Goal: Book appointment/travel/reservation

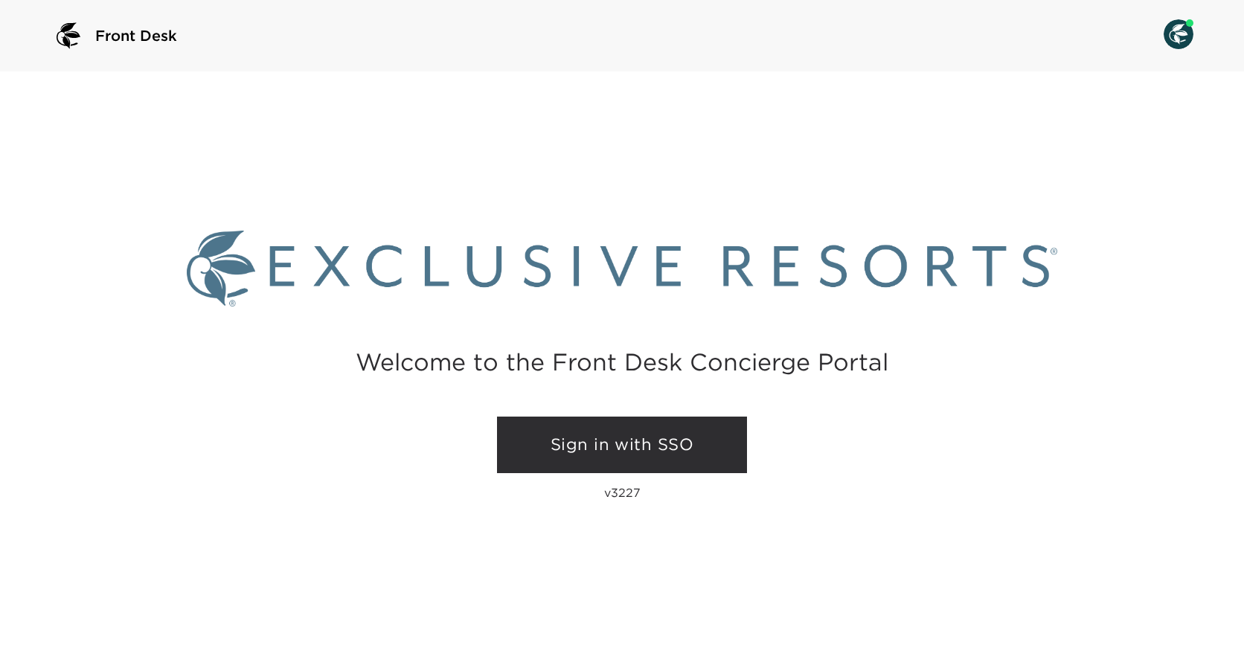
click at [640, 480] on div "Sign in with SSO v3227" at bounding box center [622, 463] width 250 height 95
click at [649, 459] on link "Sign in with SSO" at bounding box center [622, 444] width 250 height 57
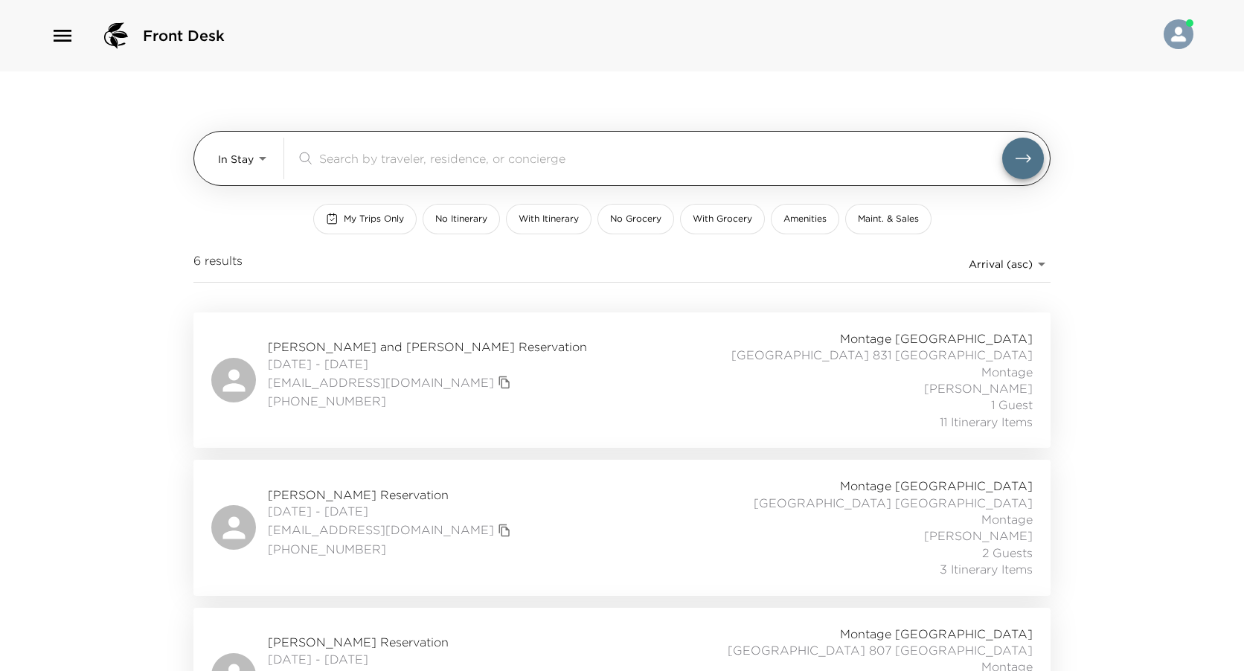
click at [260, 162] on body "Front Desk In Stay In-Stay ​ My Trips Only No Itinerary With Itinerary No Groce…" at bounding box center [622, 335] width 1244 height 671
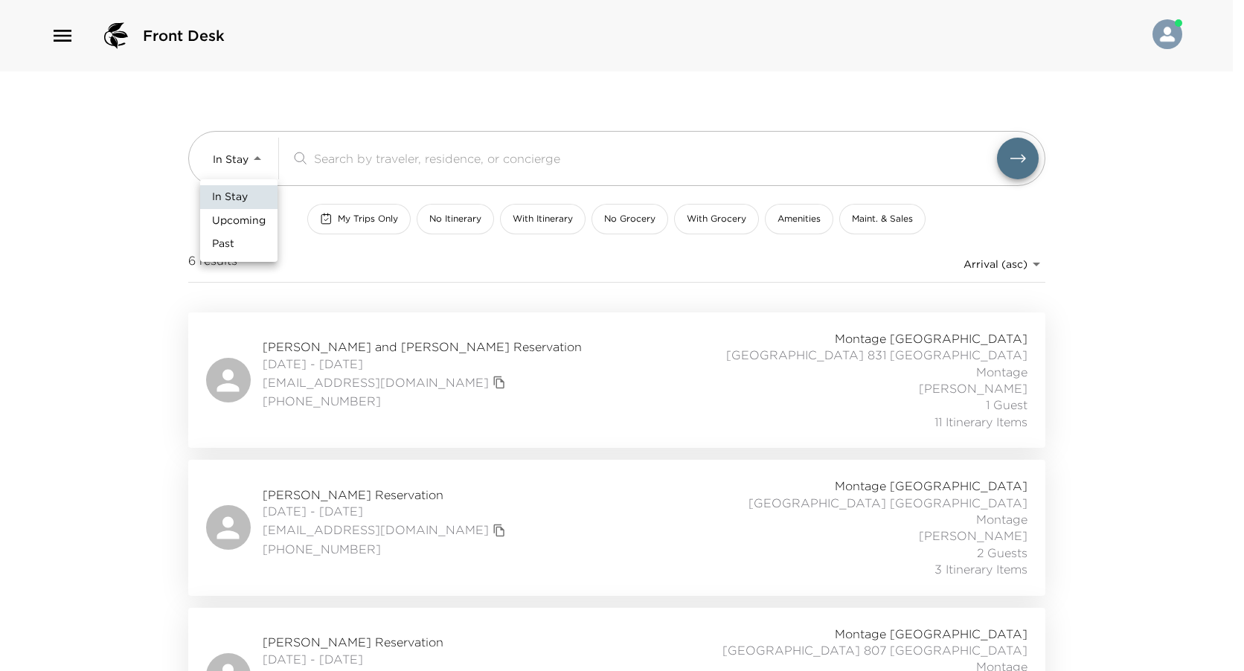
click at [263, 227] on span "Upcoming" at bounding box center [239, 220] width 54 height 15
type input "Upcoming"
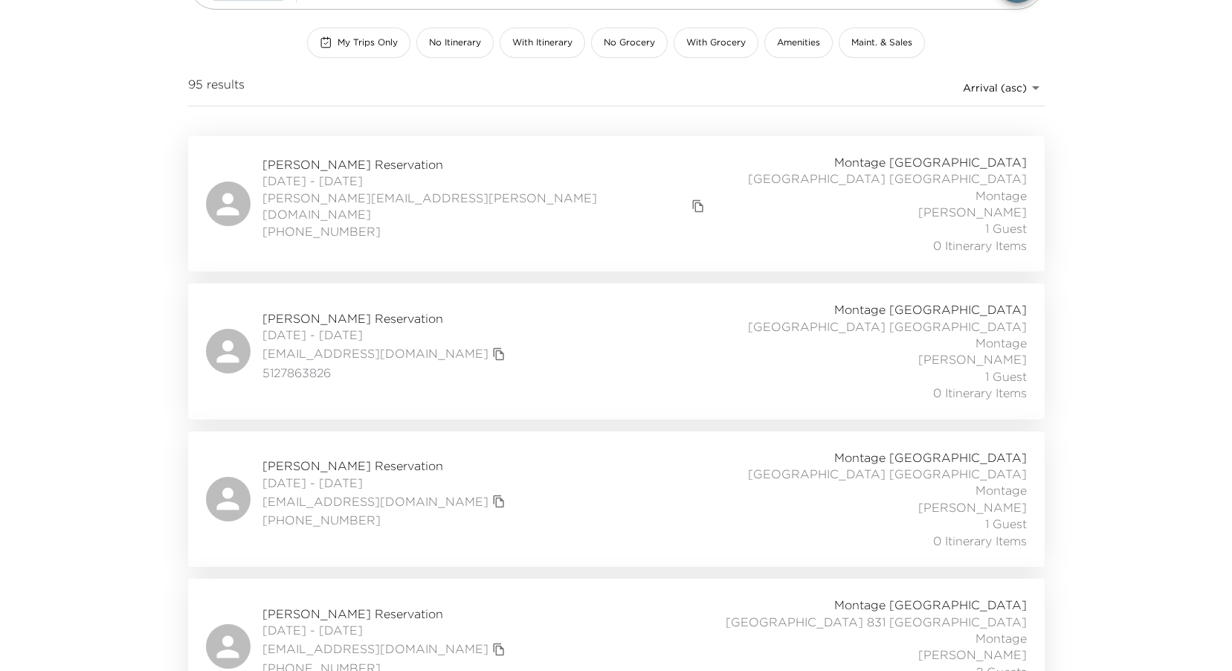
scroll to position [372, 0]
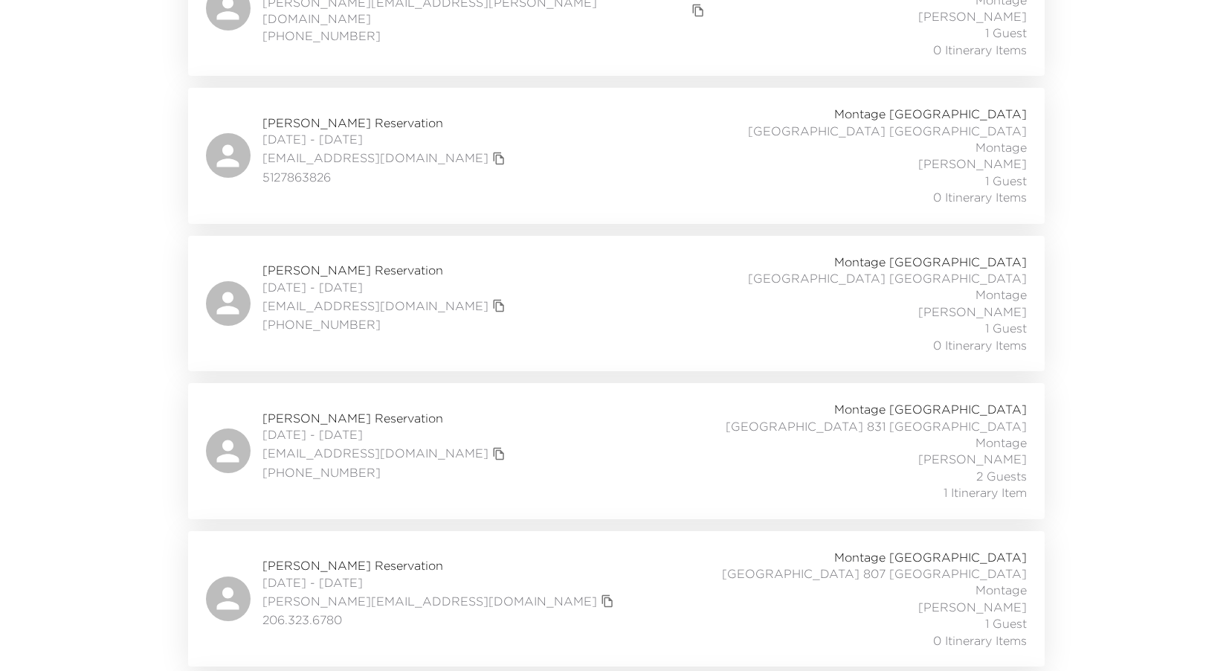
click at [566, 401] on div "[PERSON_NAME] Reservation [DATE] - [DATE] [EMAIL_ADDRESS][DOMAIN_NAME] [PHONE_N…" at bounding box center [616, 451] width 821 height 100
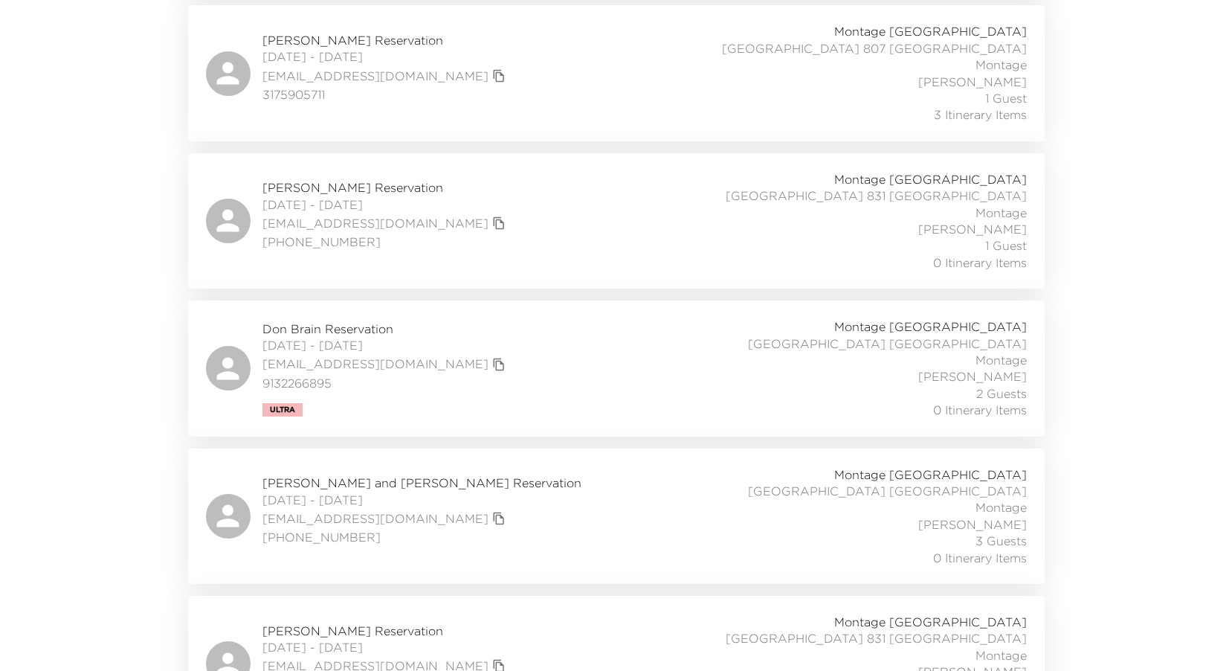
scroll to position [1711, 0]
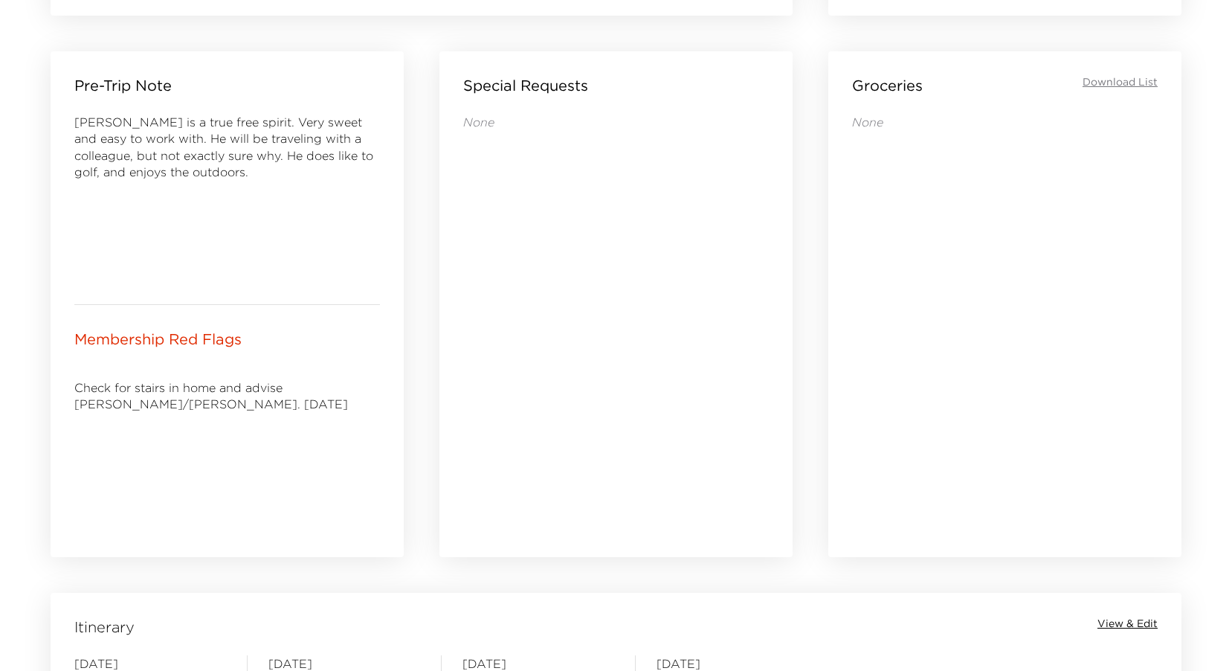
scroll to position [818, 0]
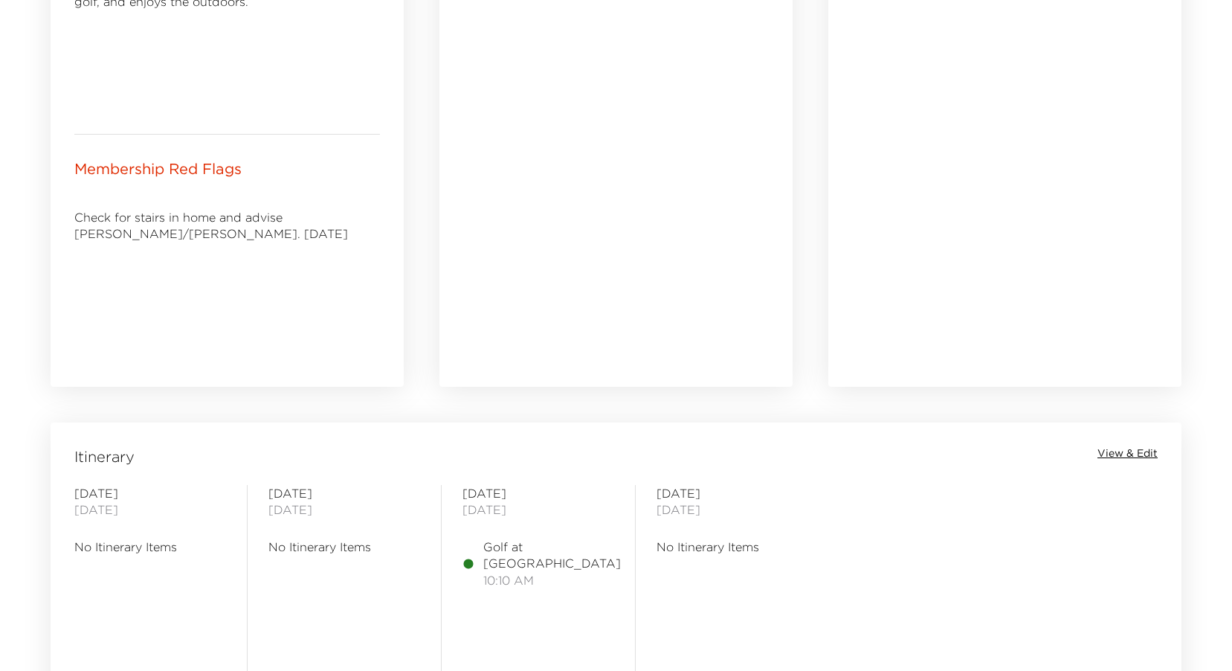
click at [1132, 450] on span "View & Edit" at bounding box center [1128, 453] width 60 height 15
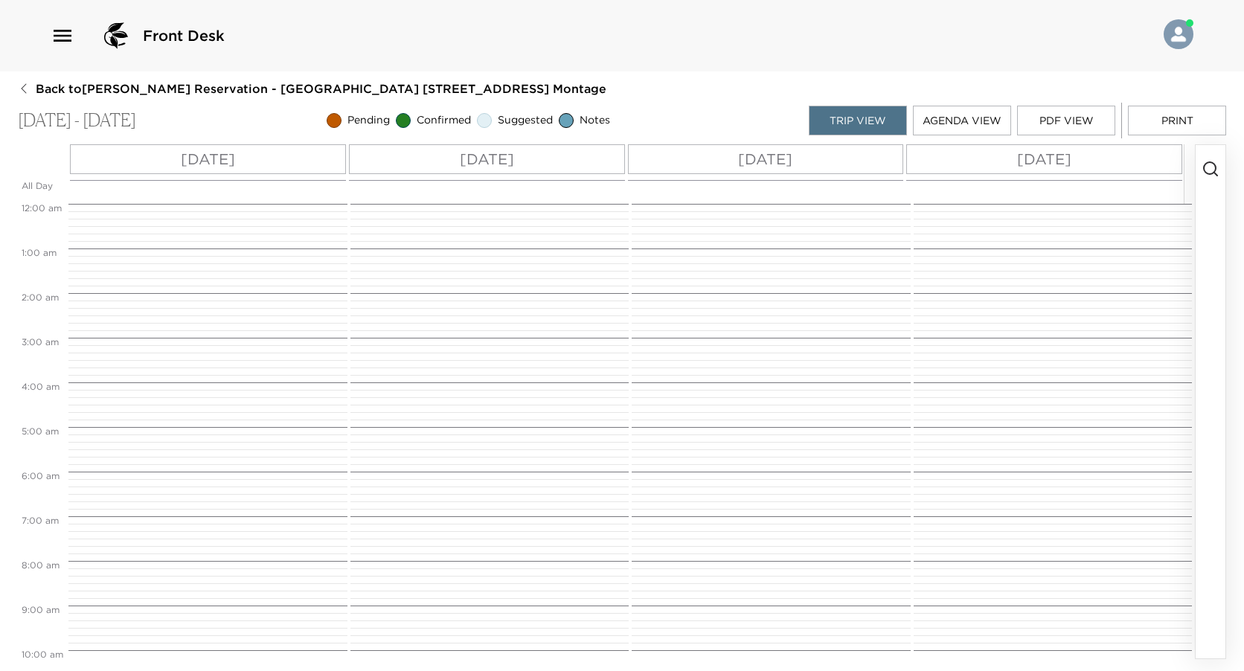
scroll to position [454, 0]
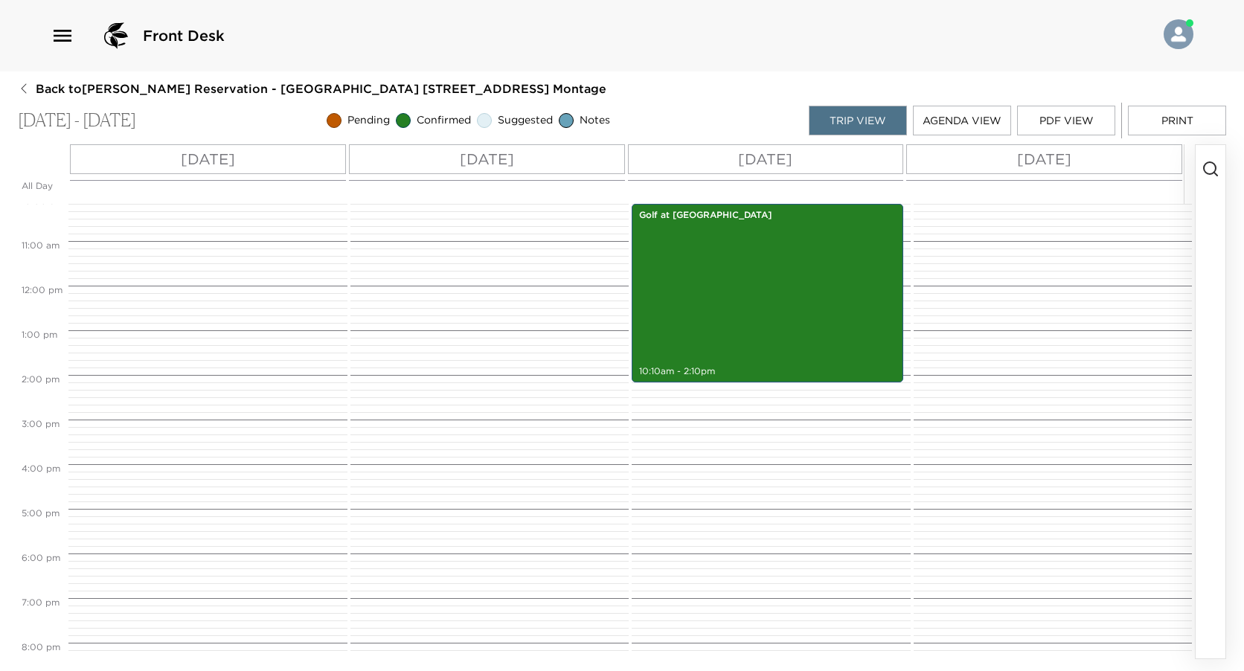
click at [588, 170] on div "[DATE]" at bounding box center [487, 159] width 276 height 30
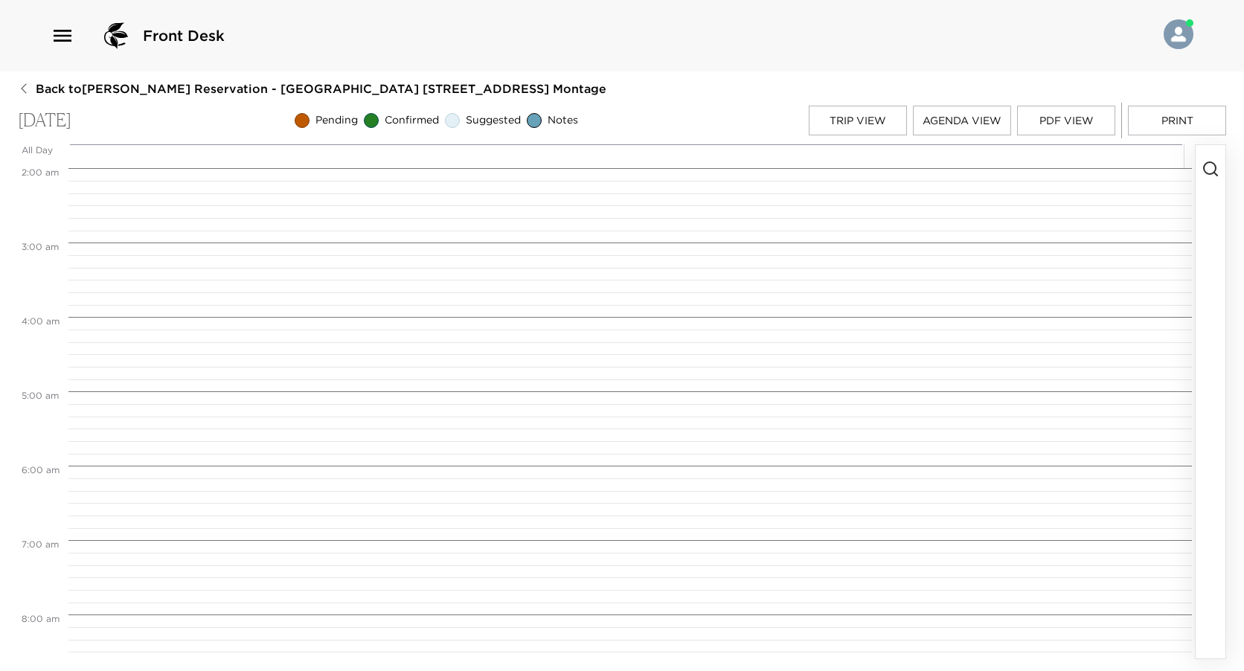
scroll to position [521, 0]
click at [1209, 179] on button "button" at bounding box center [1210, 401] width 30 height 513
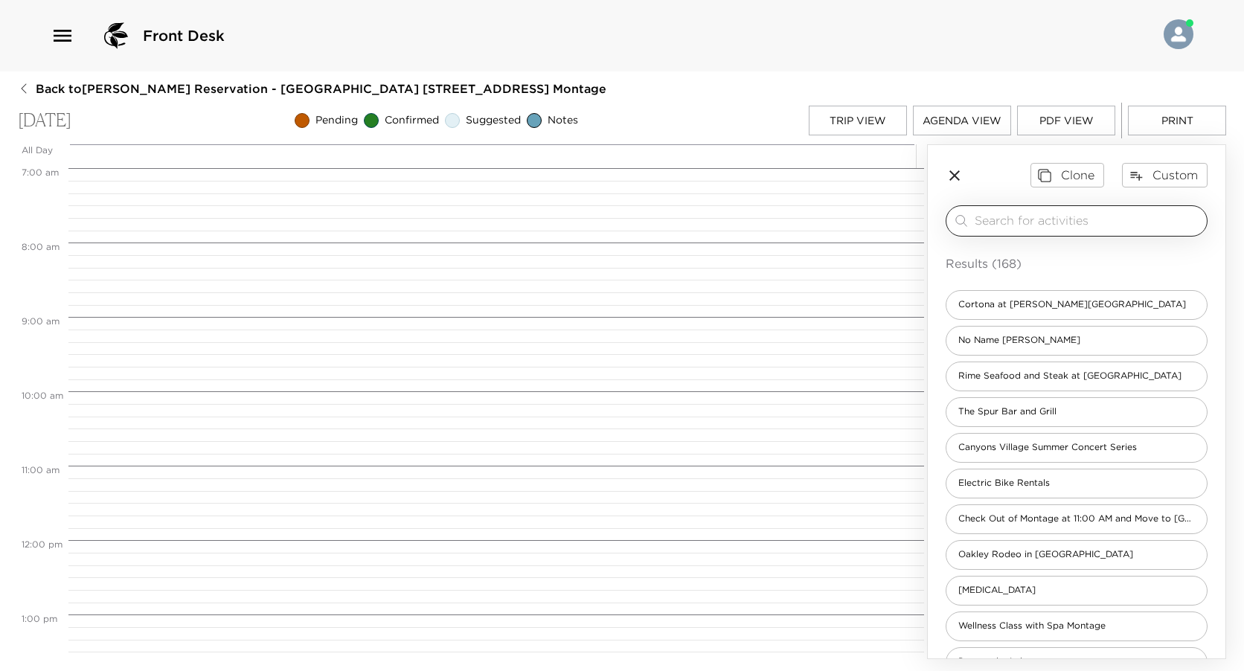
click at [1115, 228] on input "search" at bounding box center [1087, 220] width 226 height 17
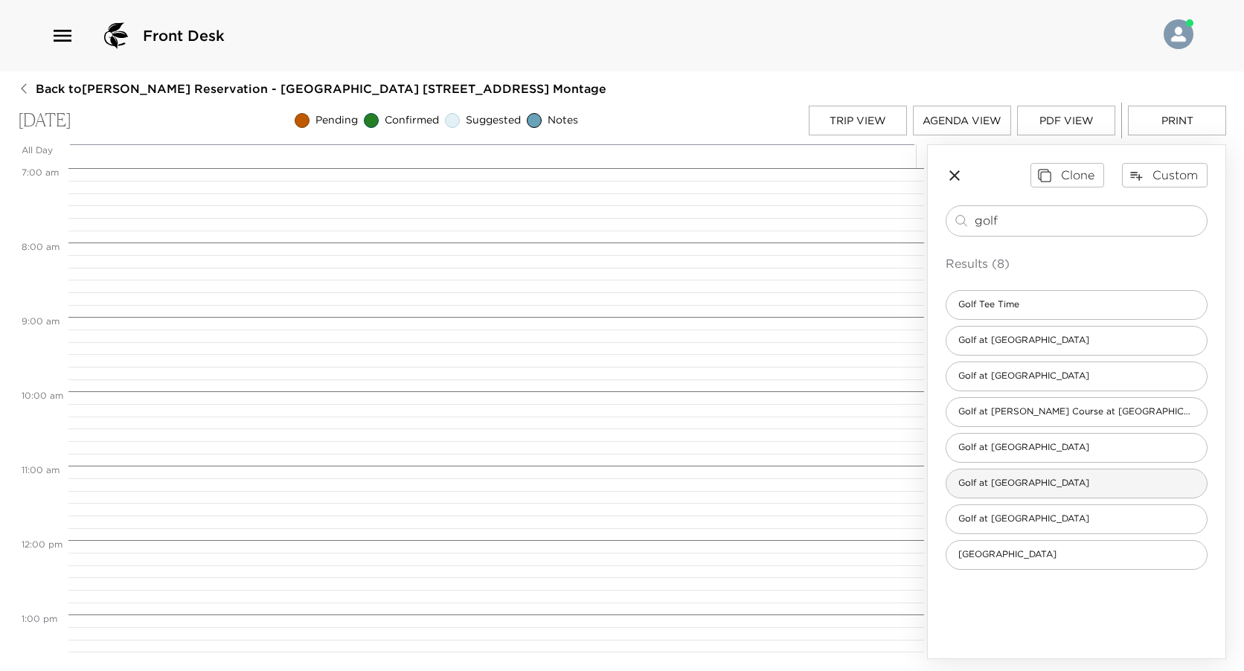
type input "golf"
click at [1109, 489] on div "Golf at [GEOGRAPHIC_DATA]" at bounding box center [1076, 484] width 262 height 30
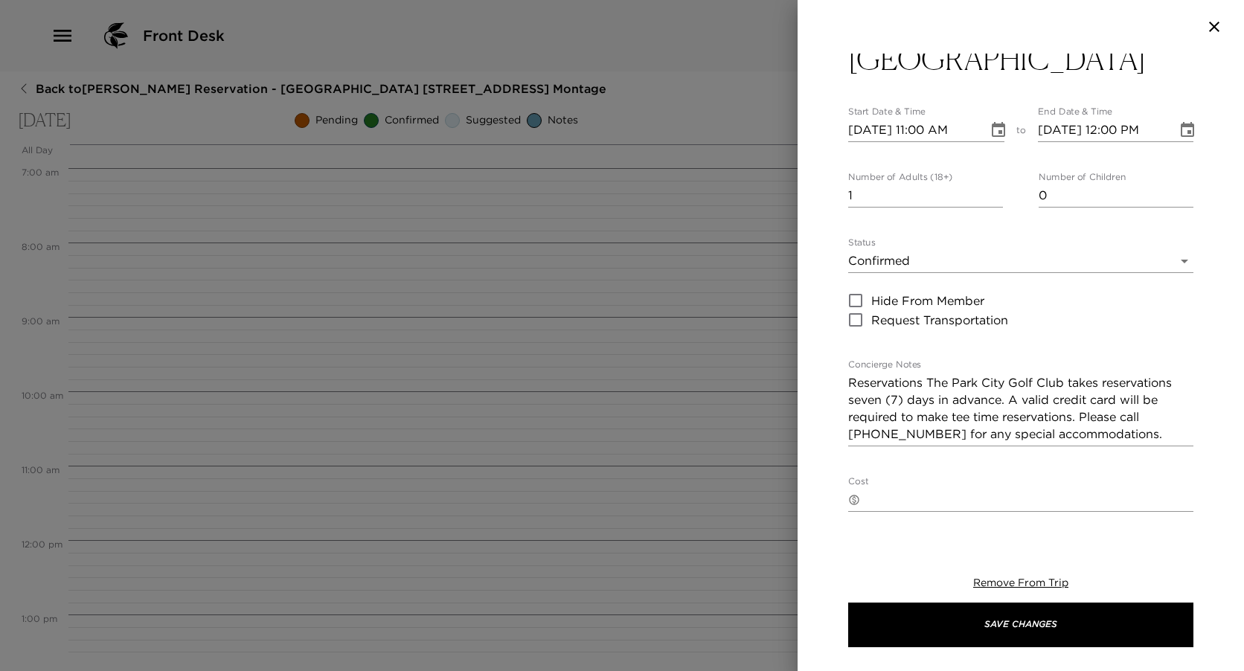
scroll to position [74, 0]
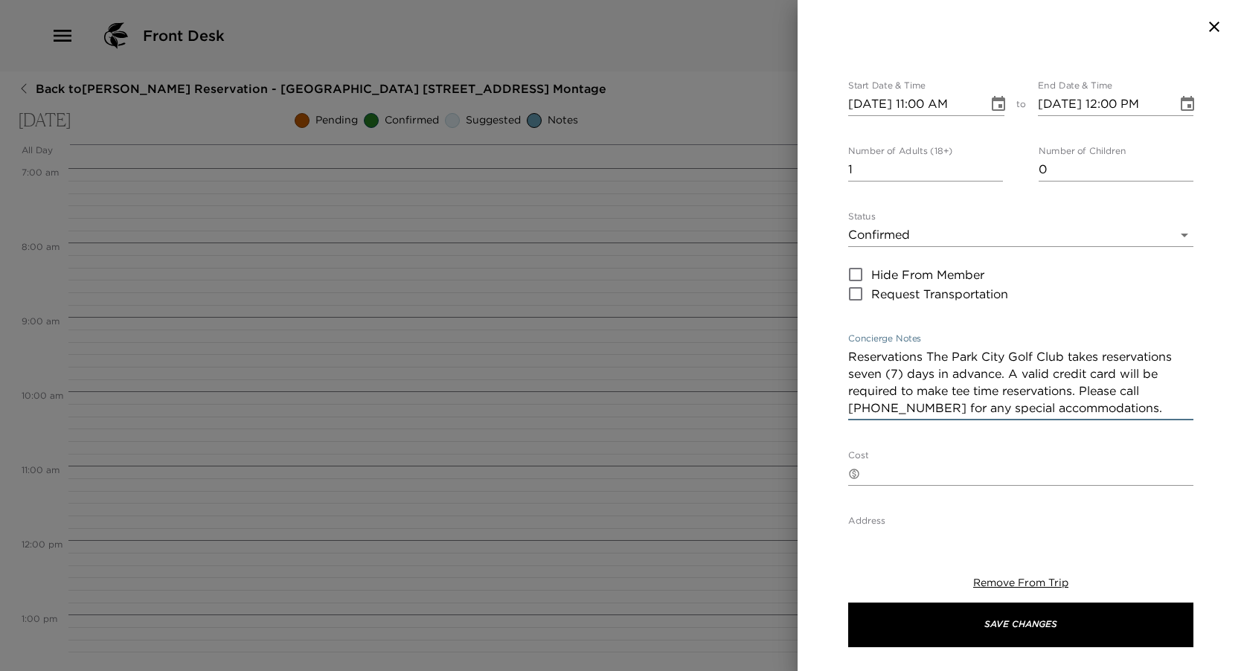
drag, startPoint x: 1164, startPoint y: 406, endPoint x: 1154, endPoint y: 405, distance: 10.4
click at [1154, 405] on textarea "Reservations The Park City Golf Club takes reservations seven (7) days in advan…" at bounding box center [1020, 382] width 345 height 68
click at [1009, 374] on textarea "Reservations The Park City Golf Club takes reservations seven (7) days in advan…" at bounding box center [1020, 382] width 345 height 68
drag, startPoint x: 849, startPoint y: 355, endPoint x: 1143, endPoint y: 401, distance: 298.1
click at [1143, 401] on textarea "Reservations The Park City Golf Club takes reservations seven (7) days in advan…" at bounding box center [1020, 382] width 345 height 68
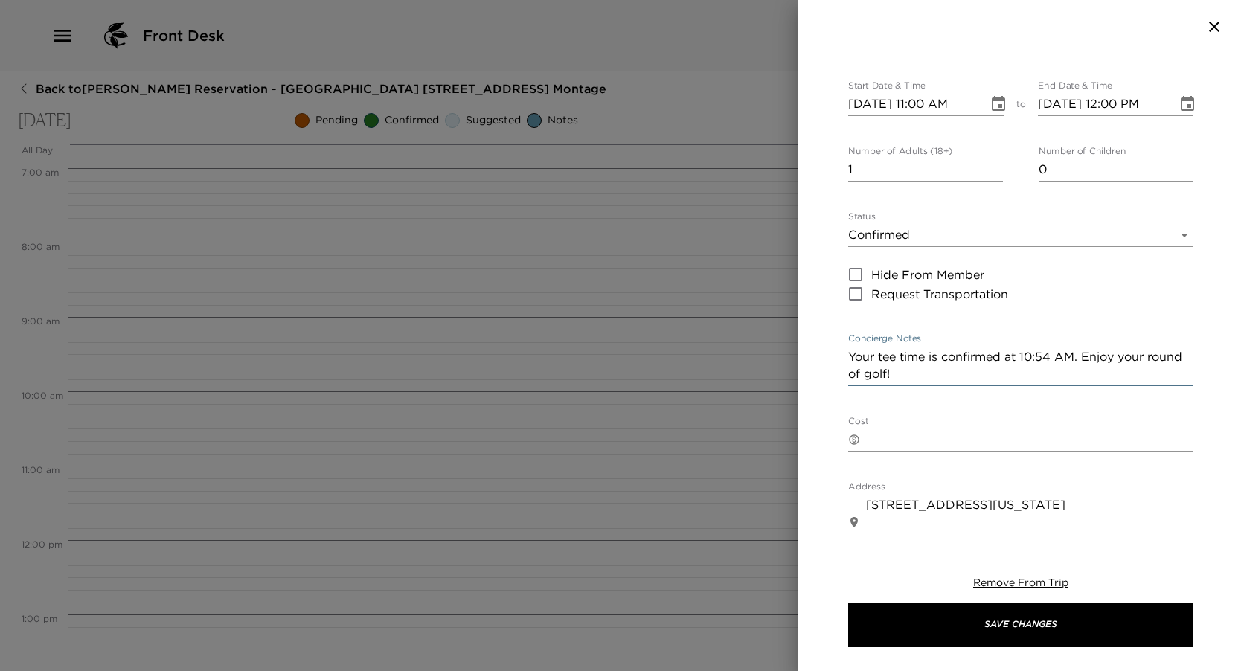
type textarea "Your tee time is confirmed at 10:54 AM. Enjoy your round of golf!"
type input "2"
click at [991, 164] on input "2" at bounding box center [925, 170] width 155 height 24
click at [989, 105] on icon "Choose date, selected date is Sep 8, 2025" at bounding box center [998, 104] width 18 height 18
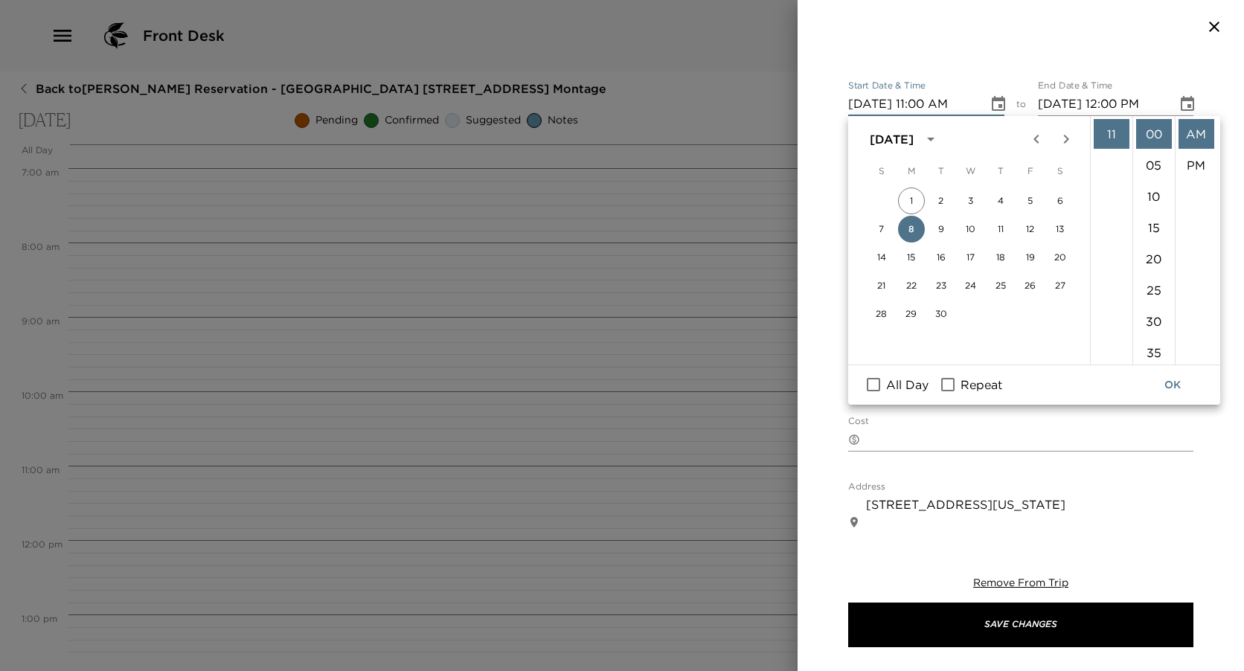
scroll to position [269, 0]
drag, startPoint x: 1105, startPoint y: 179, endPoint x: 1145, endPoint y: 234, distance: 67.1
click at [1106, 178] on li "10" at bounding box center [1111, 177] width 36 height 30
click at [1146, 181] on li "55" at bounding box center [1154, 180] width 36 height 30
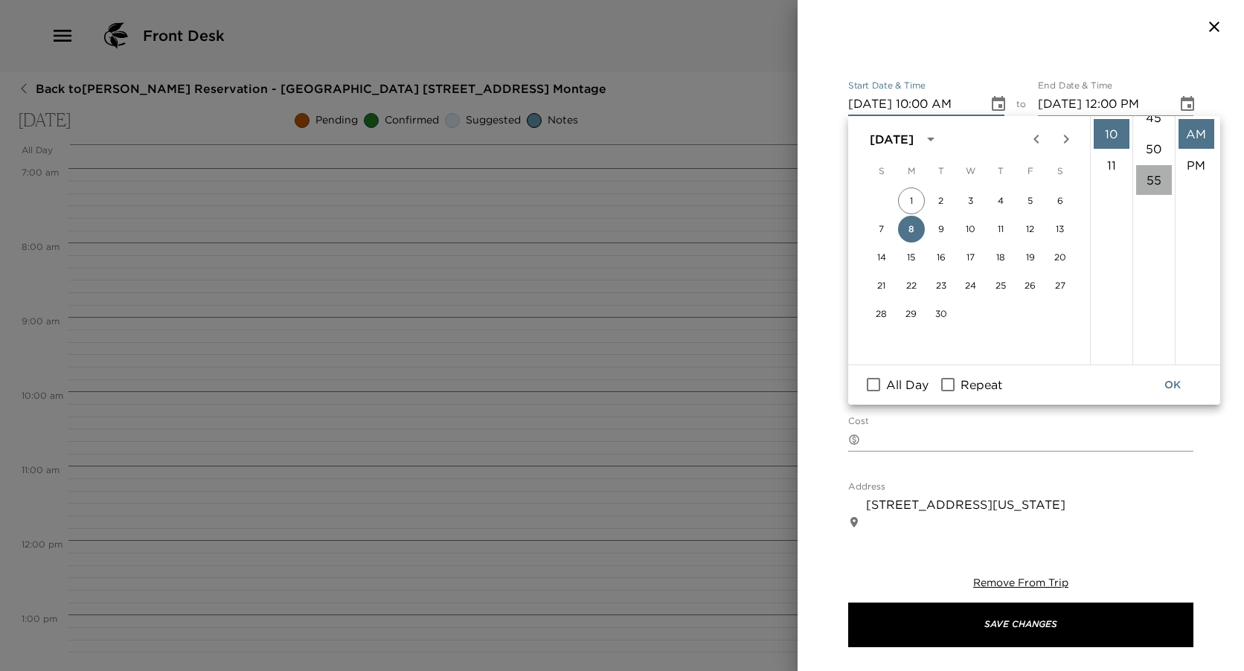
type input "[DATE] 10:55 AM"
click at [1180, 101] on icon "Choose date, selected date is Sep 8, 2025" at bounding box center [1186, 103] width 13 height 15
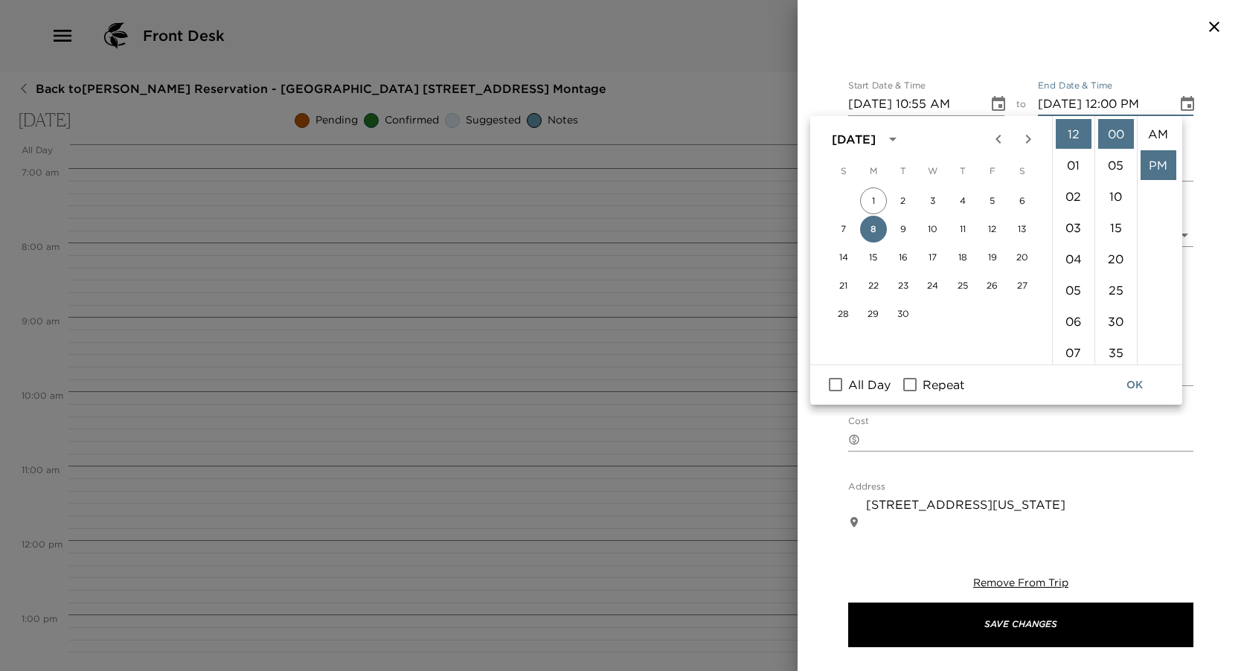
scroll to position [31, 0]
click at [1076, 196] on li "02" at bounding box center [1073, 196] width 36 height 30
click at [1113, 130] on li "55" at bounding box center [1116, 134] width 36 height 30
type input "[DATE] 02:55 PM"
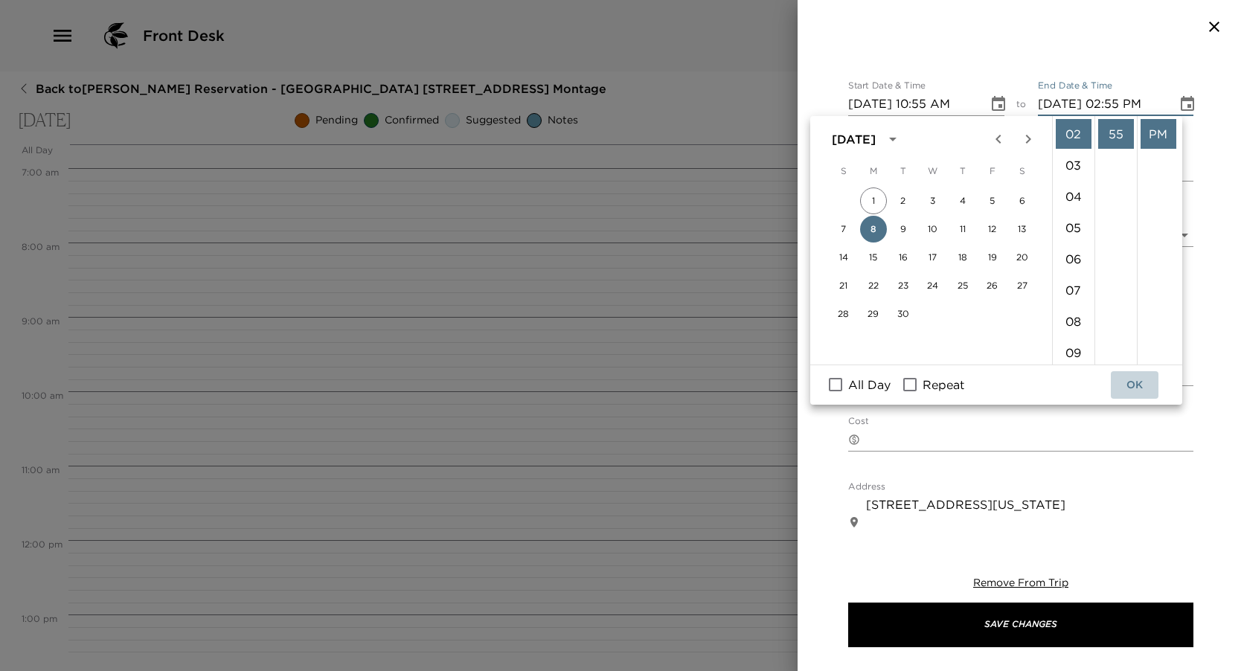
click at [1141, 382] on button "OK" at bounding box center [1134, 385] width 48 height 28
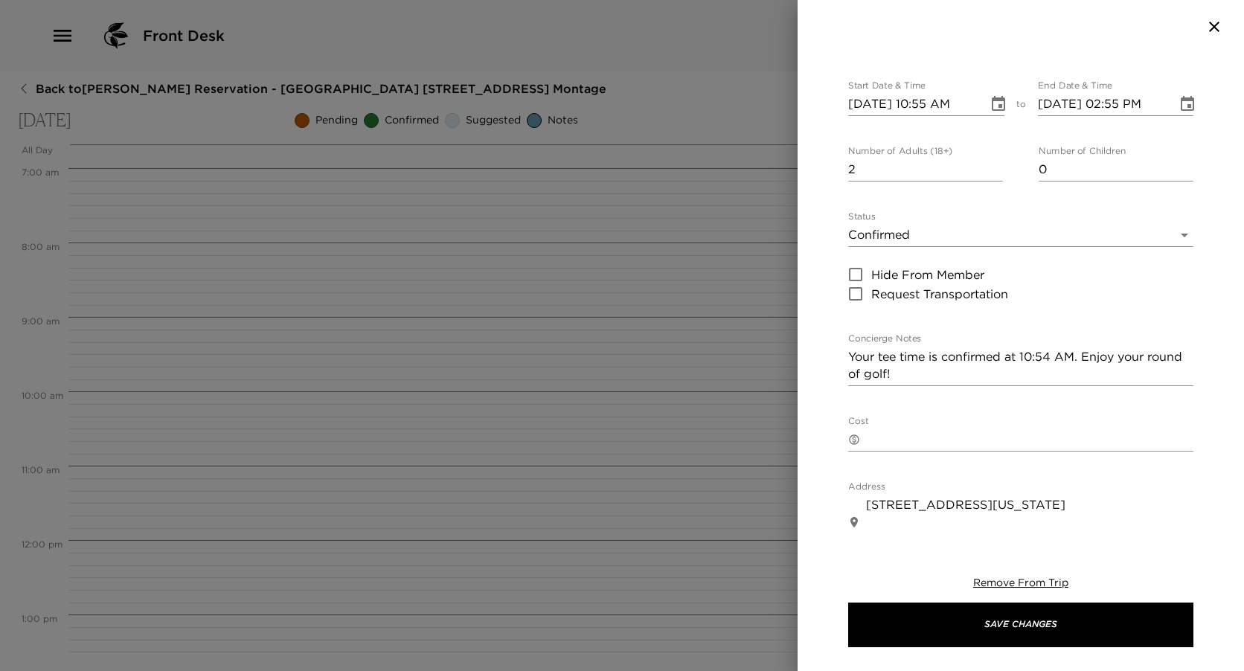
click at [1011, 354] on textarea "Your tee time is confirmed at 10:54 AM. Enjoy your round of golf!" at bounding box center [1020, 365] width 345 height 34
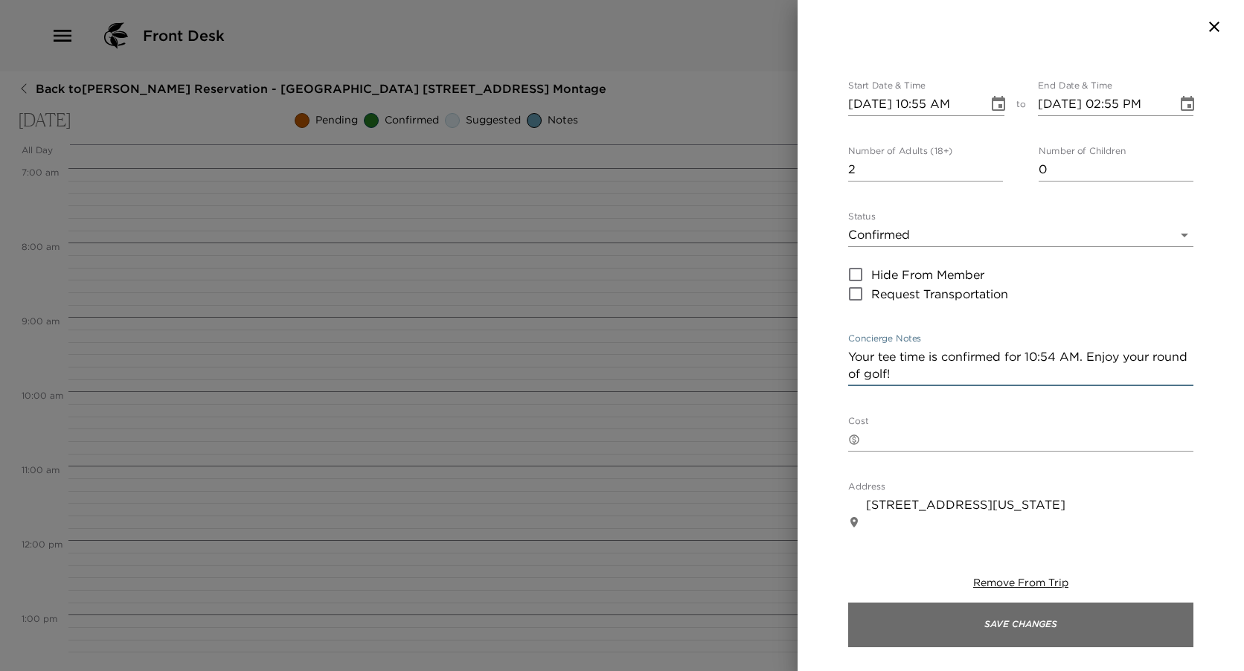
type textarea "Your tee time is confirmed for 10:54 AM. Enjoy your round of golf!"
click at [1014, 634] on button "Save Changes" at bounding box center [1020, 624] width 345 height 45
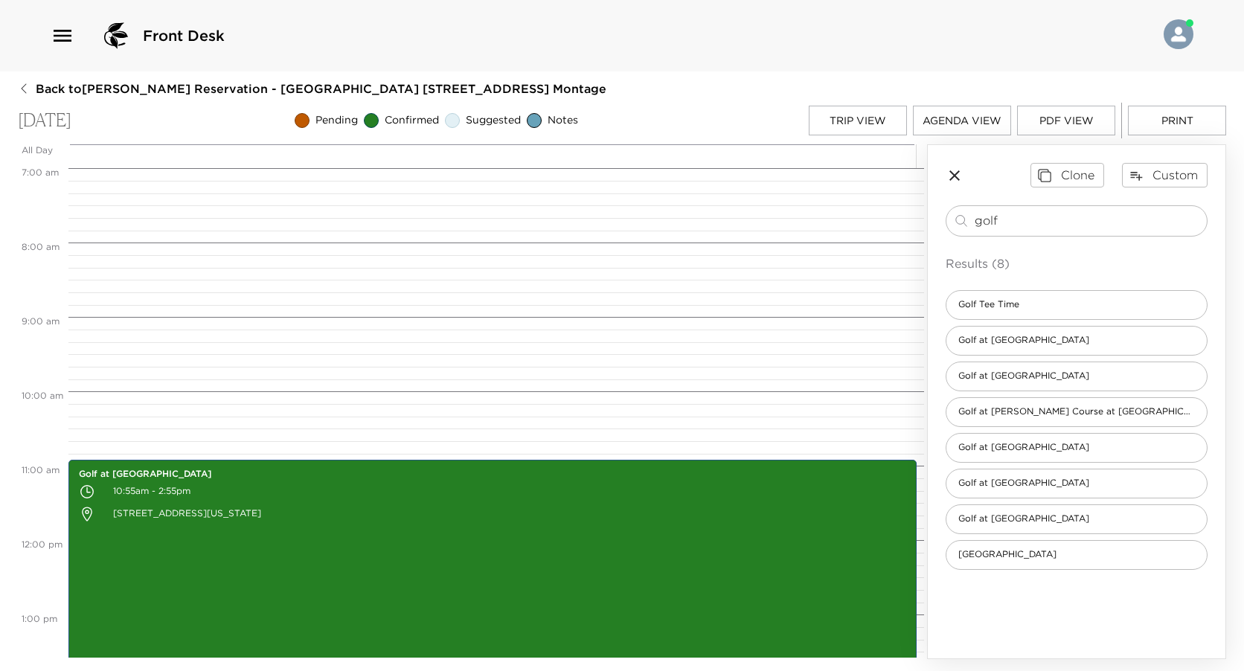
click at [855, 126] on button "Trip View" at bounding box center [857, 121] width 98 height 30
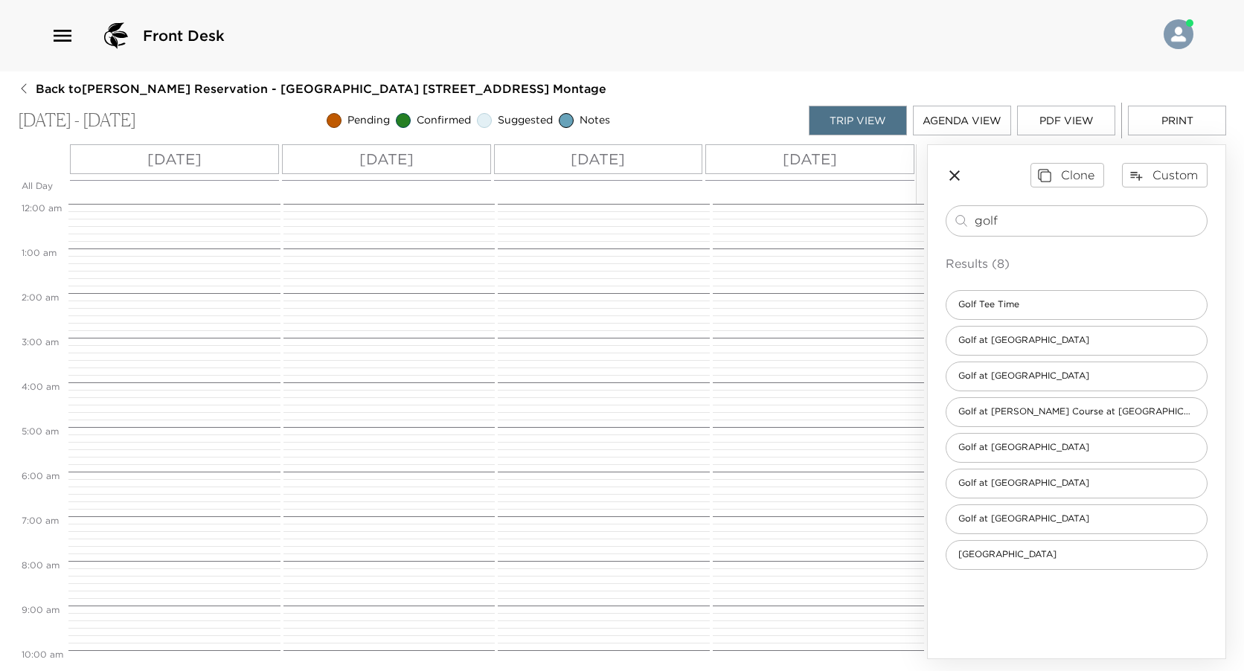
scroll to position [454, 0]
